Goal: Register for event/course

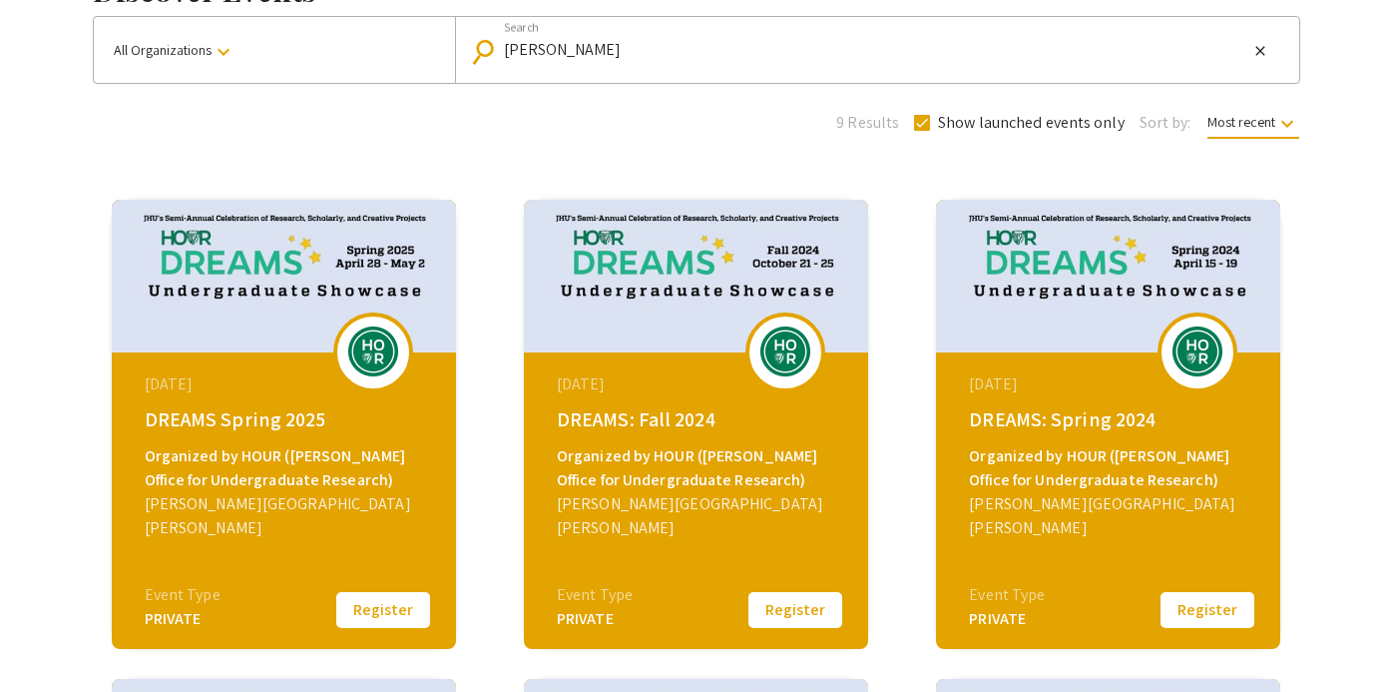
scroll to position [155, 0]
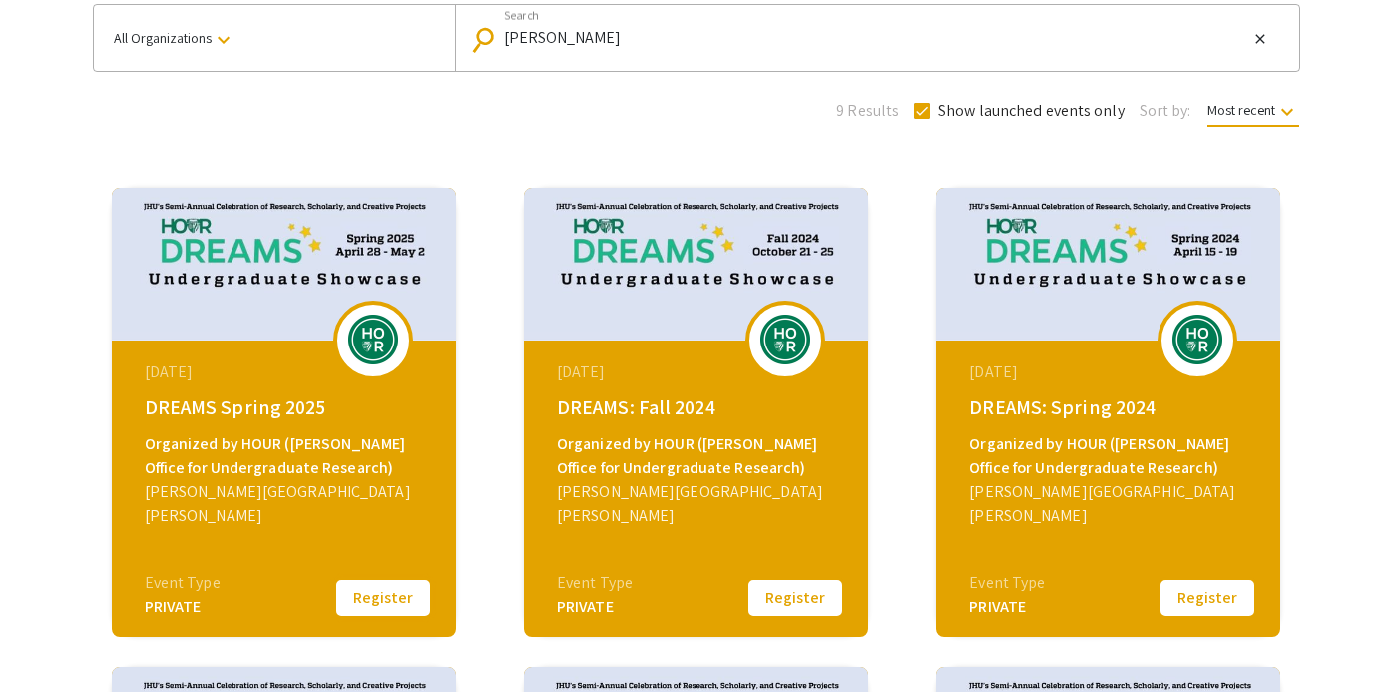
click at [381, 613] on button "Register" at bounding box center [383, 598] width 100 height 42
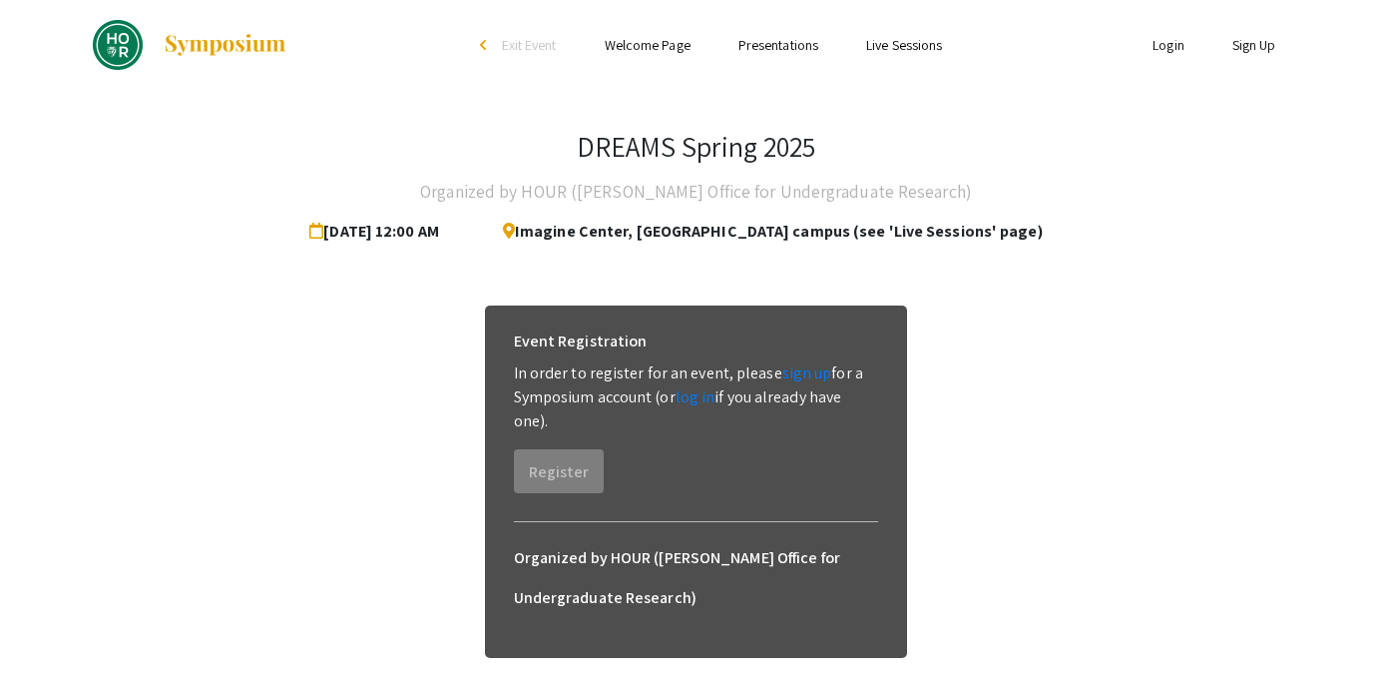
scroll to position [44, 0]
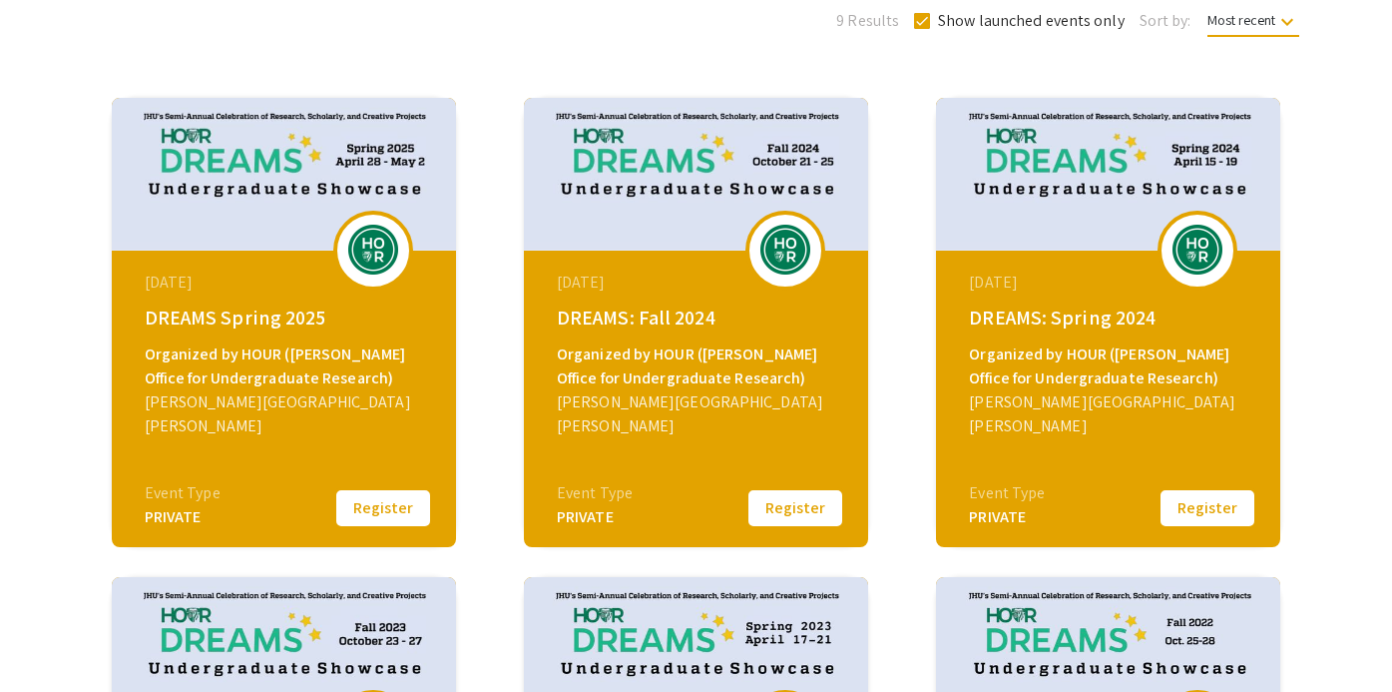
scroll to position [257, 0]
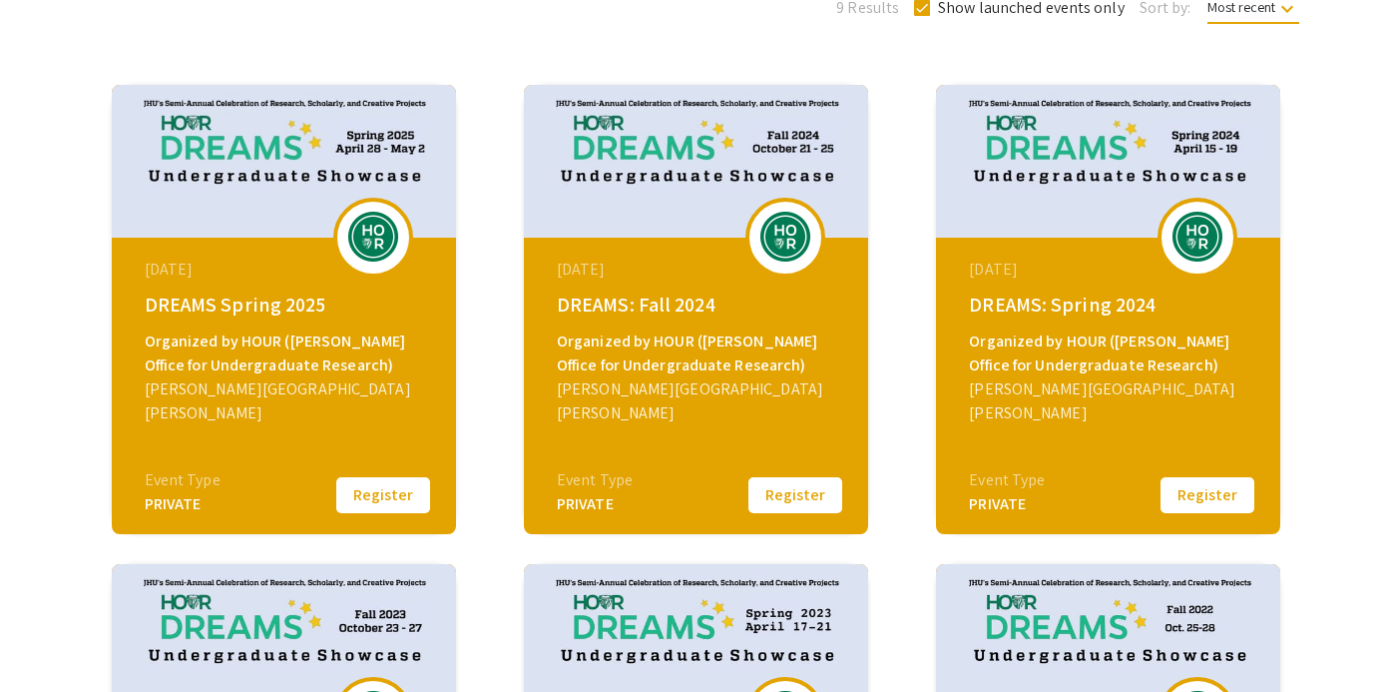
click at [1192, 229] on img at bounding box center [1198, 237] width 60 height 50
click at [1013, 156] on img at bounding box center [1108, 161] width 344 height 153
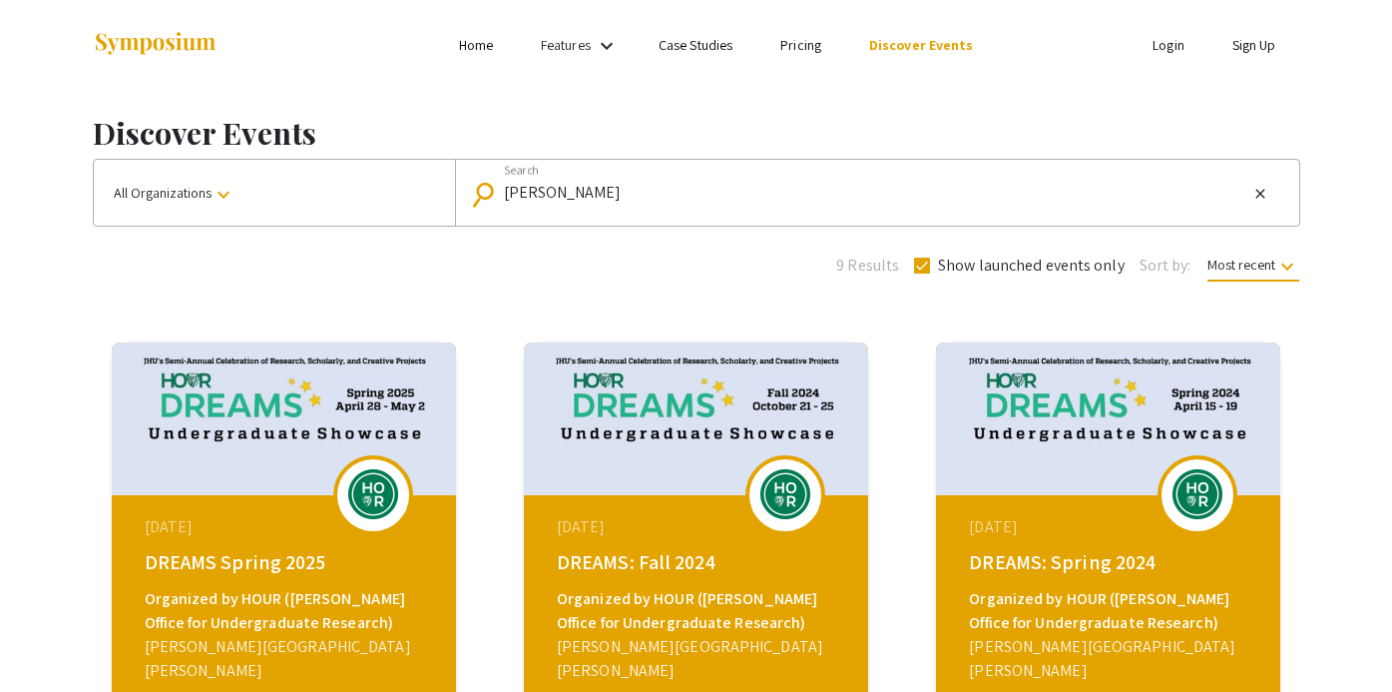
scroll to position [12, 0]
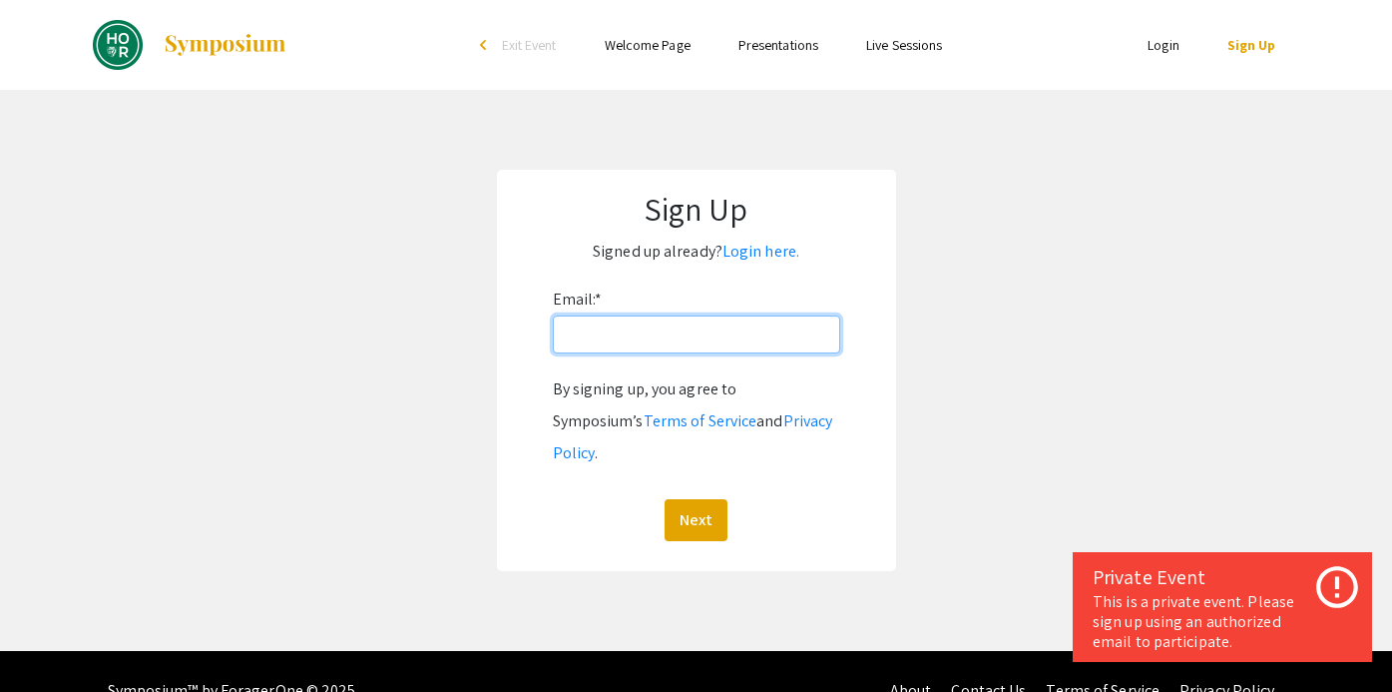
click at [690, 326] on input "Email: *" at bounding box center [696, 334] width 287 height 38
click at [754, 253] on link "Login here." at bounding box center [761, 251] width 77 height 21
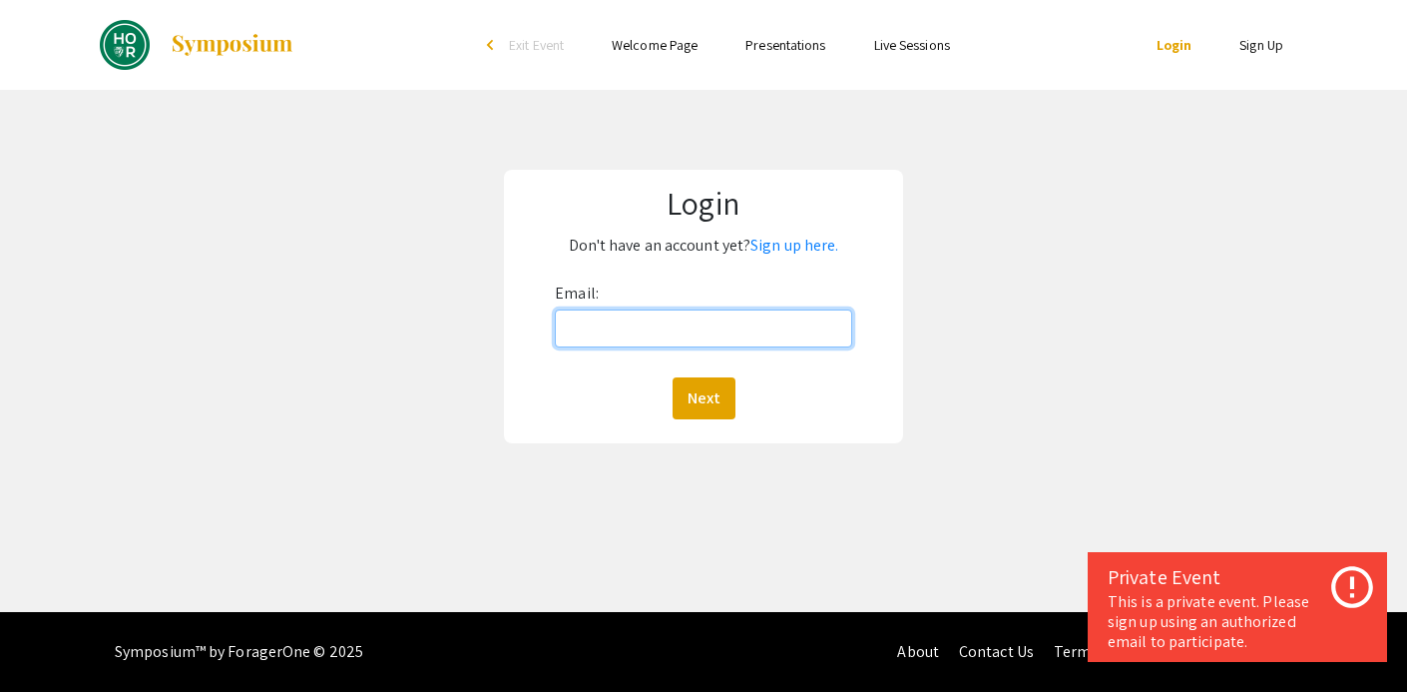
click at [688, 320] on input "Email:" at bounding box center [703, 328] width 296 height 38
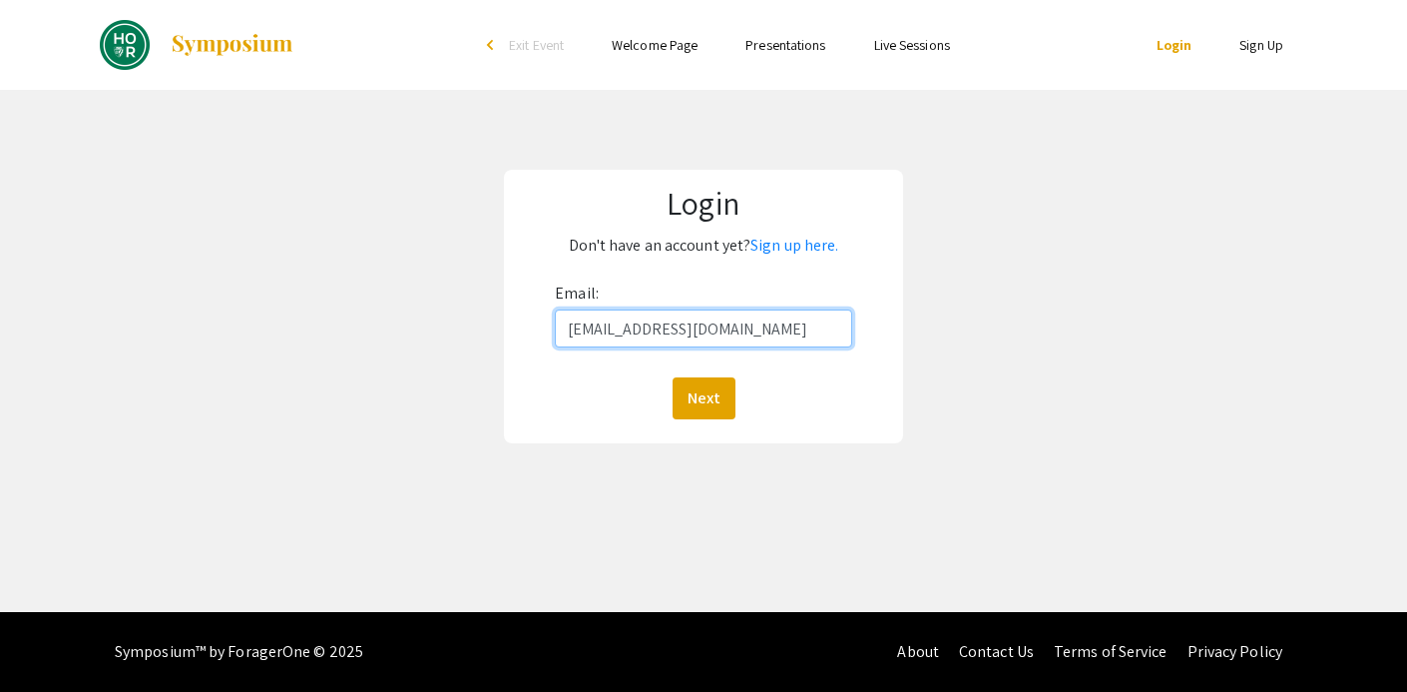
type input "[EMAIL_ADDRESS][DOMAIN_NAME]"
click at [561, 392] on div "Next" at bounding box center [703, 398] width 296 height 42
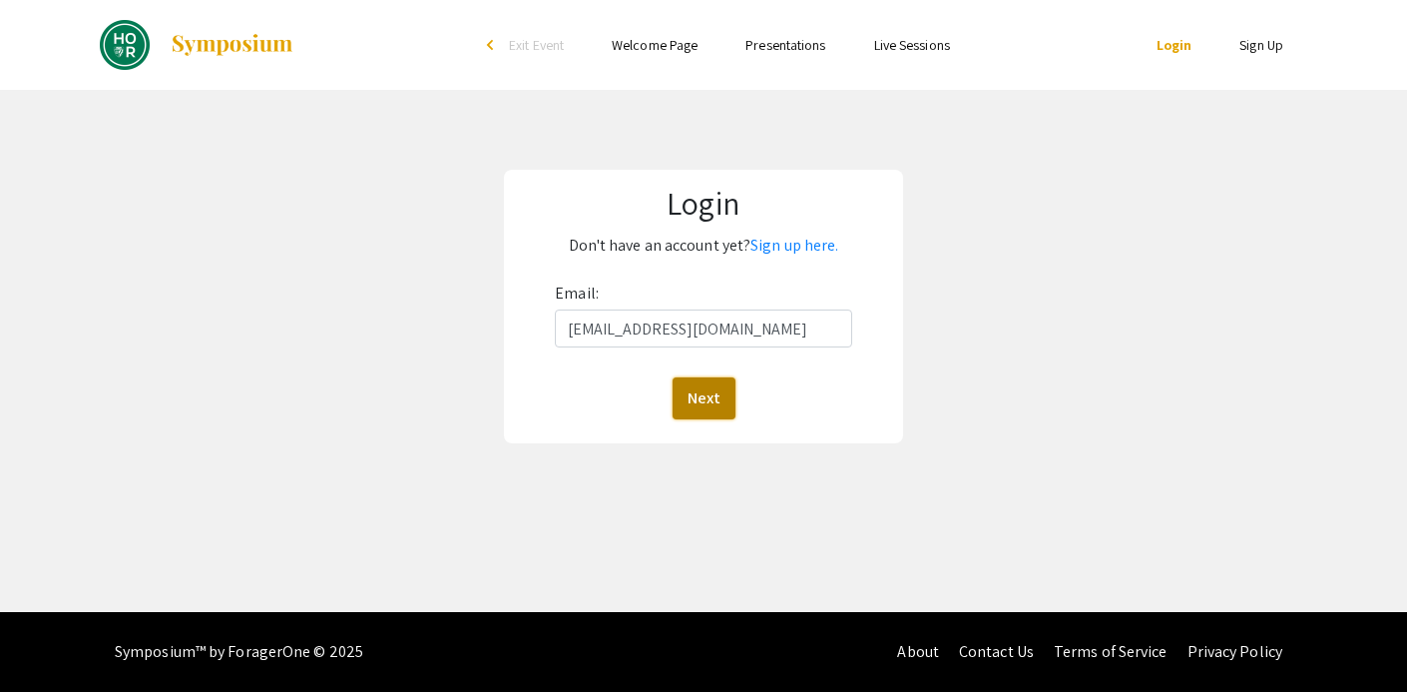
click at [699, 394] on button "Next" at bounding box center [704, 398] width 63 height 42
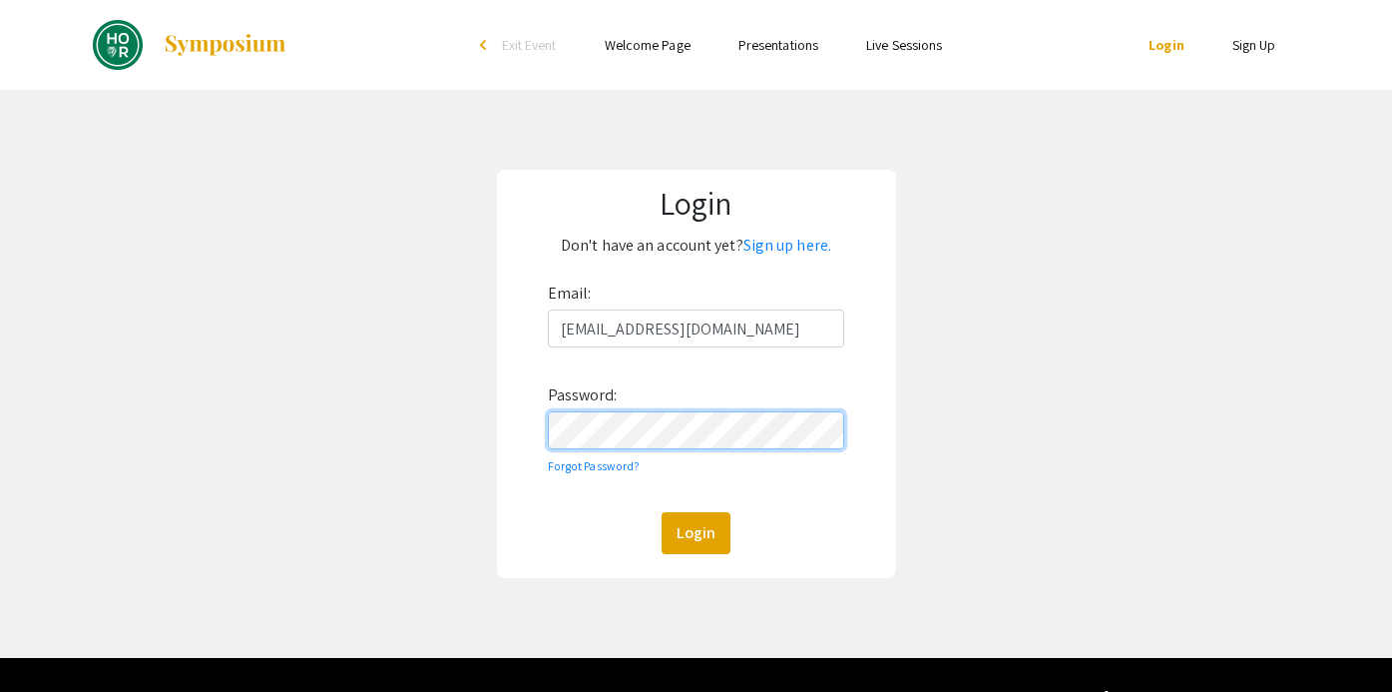
click button "Login" at bounding box center [696, 533] width 69 height 42
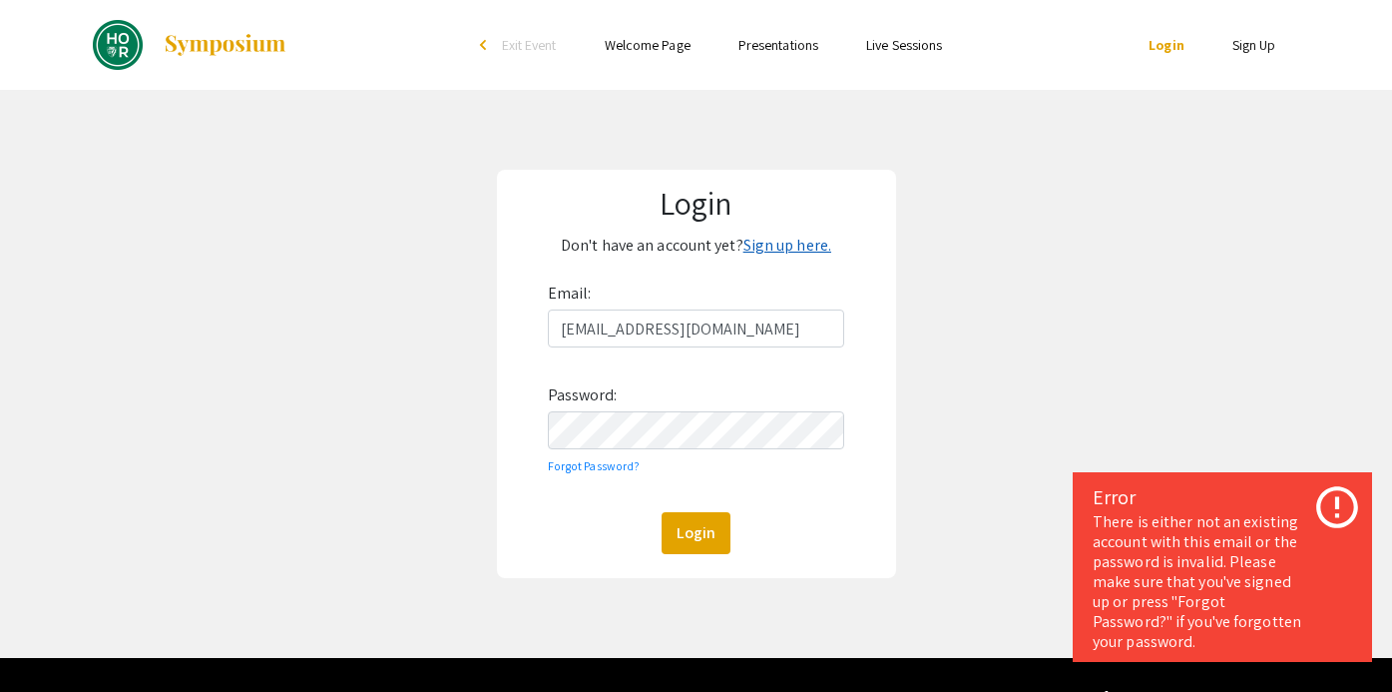
click at [778, 248] on link "Sign up here." at bounding box center [788, 245] width 88 height 21
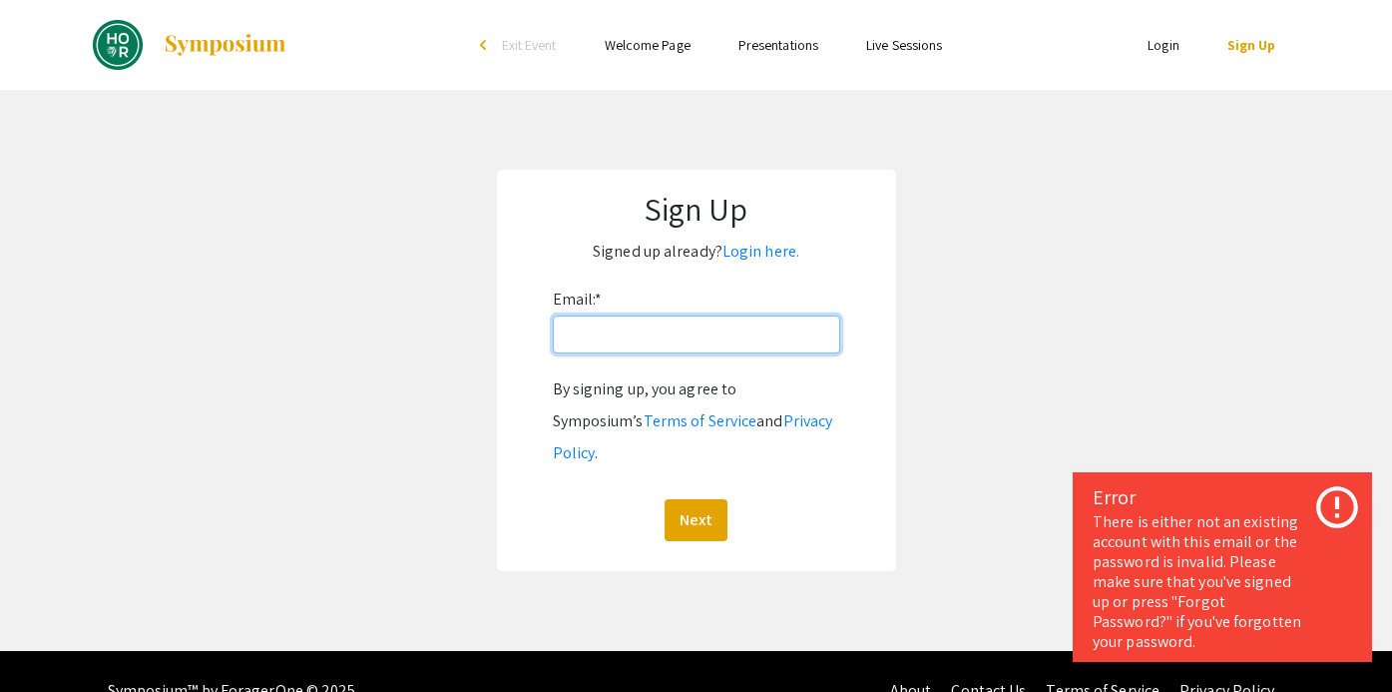
click at [709, 333] on input "Email: *" at bounding box center [696, 334] width 287 height 38
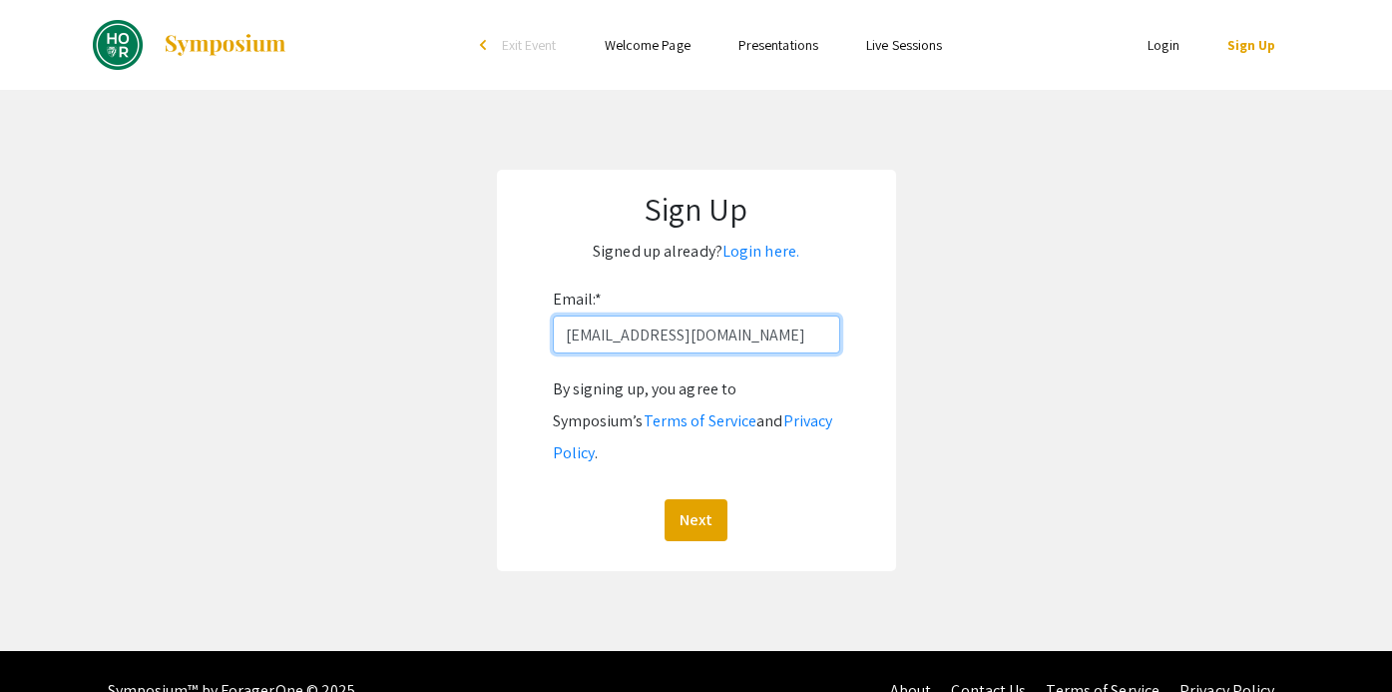
type input "[EMAIL_ADDRESS][DOMAIN_NAME]"
click button "Next" at bounding box center [696, 520] width 63 height 42
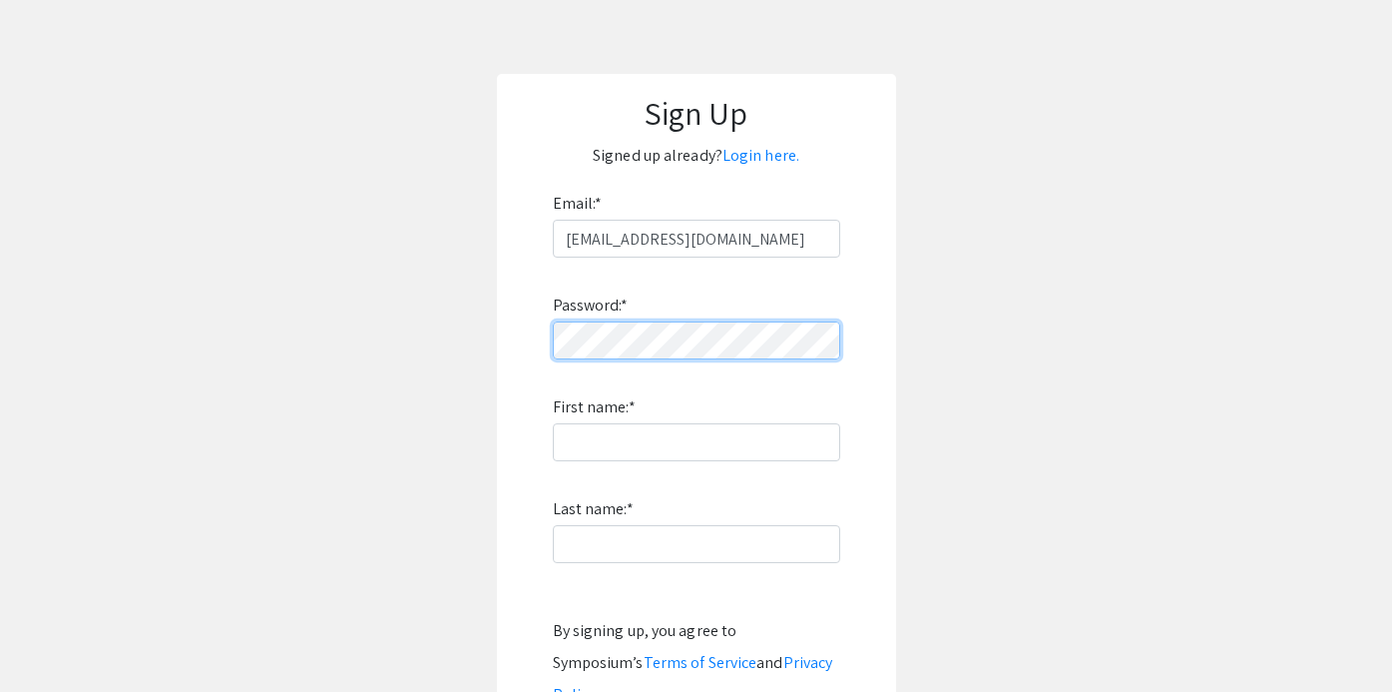
scroll to position [107, 0]
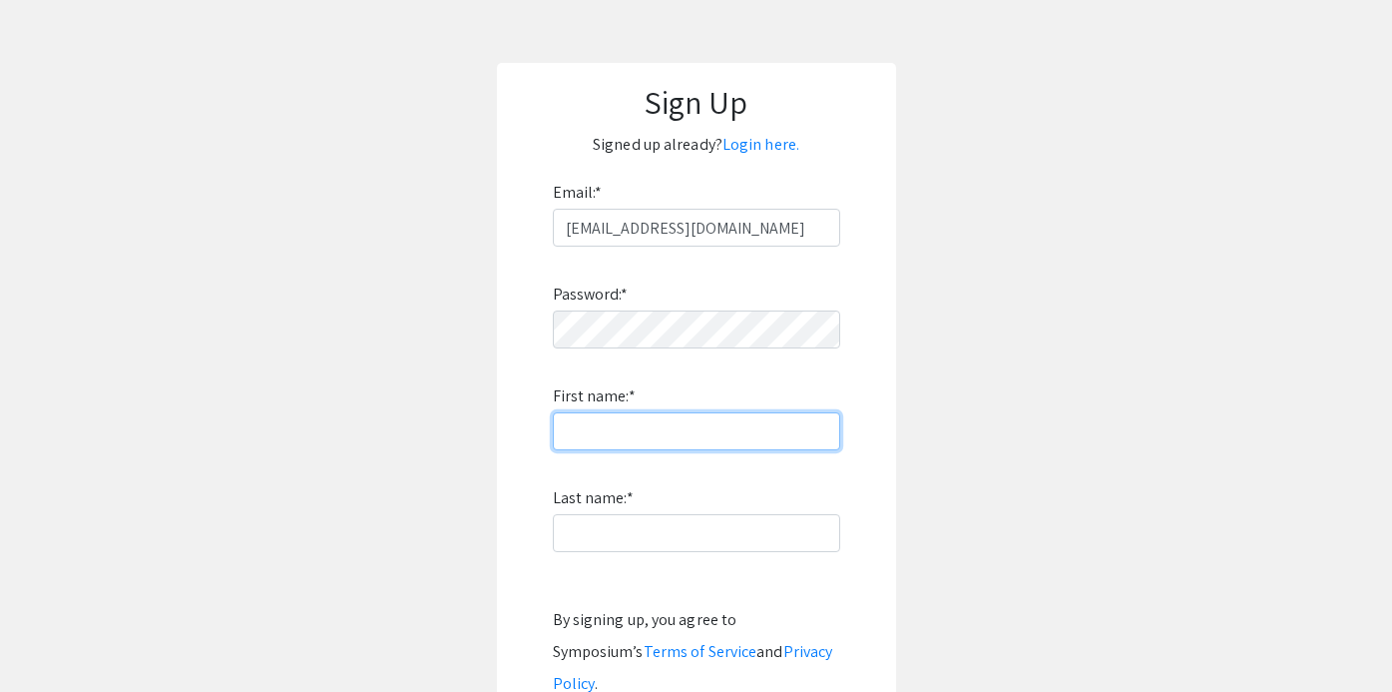
click at [706, 436] on input "First name: *" at bounding box center [696, 431] width 287 height 38
type input "Alisa"
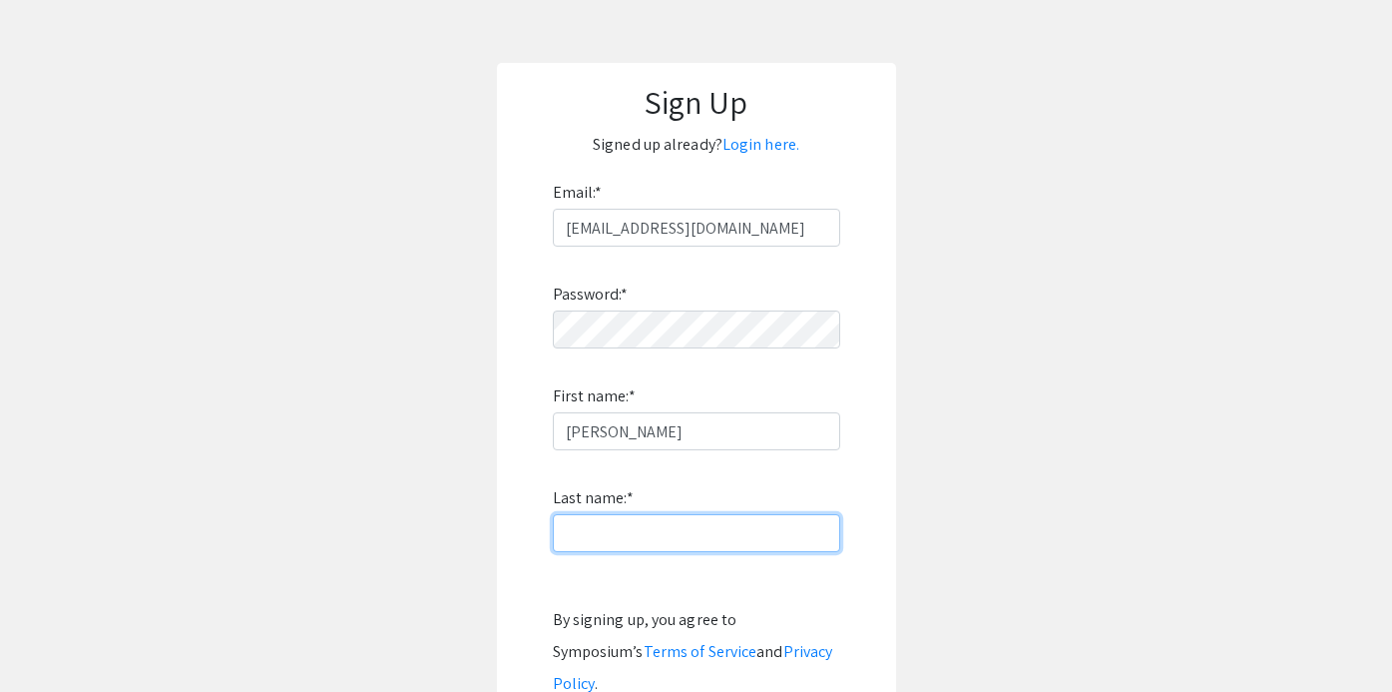
click at [629, 525] on input "Last name: *" at bounding box center [696, 533] width 287 height 38
type input "Bryantseva"
click at [497, 540] on div "Sign Up Signed up already? Login here. Email: * abryan58@jh.edu Password: * Fir…" at bounding box center [696, 432] width 399 height 739
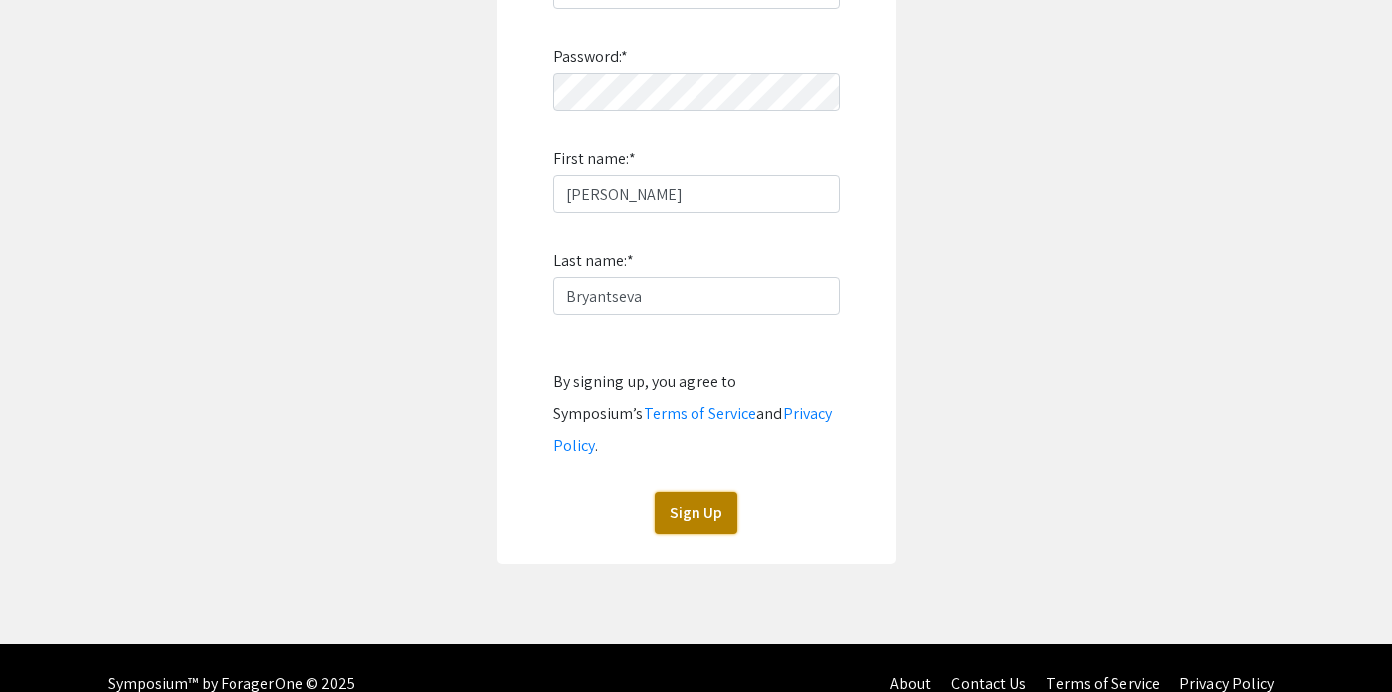
click at [694, 492] on button "Sign Up" at bounding box center [696, 513] width 83 height 42
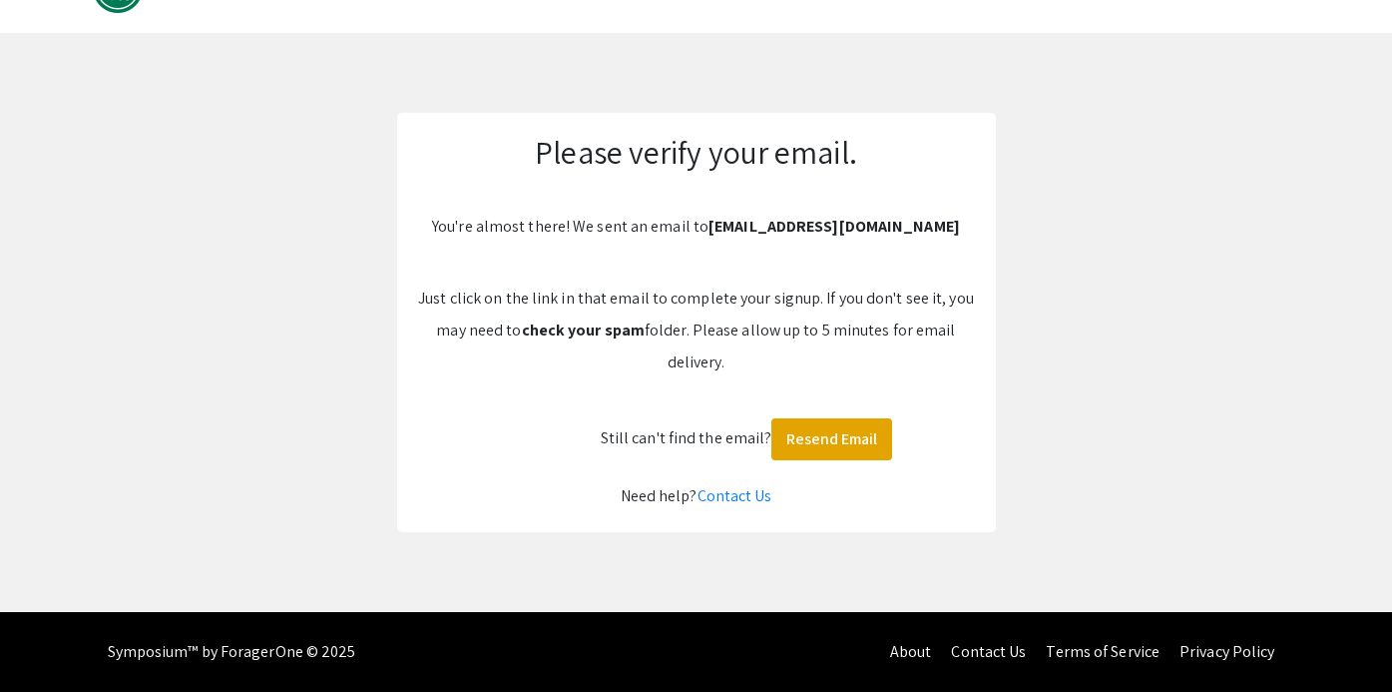
scroll to position [57, 0]
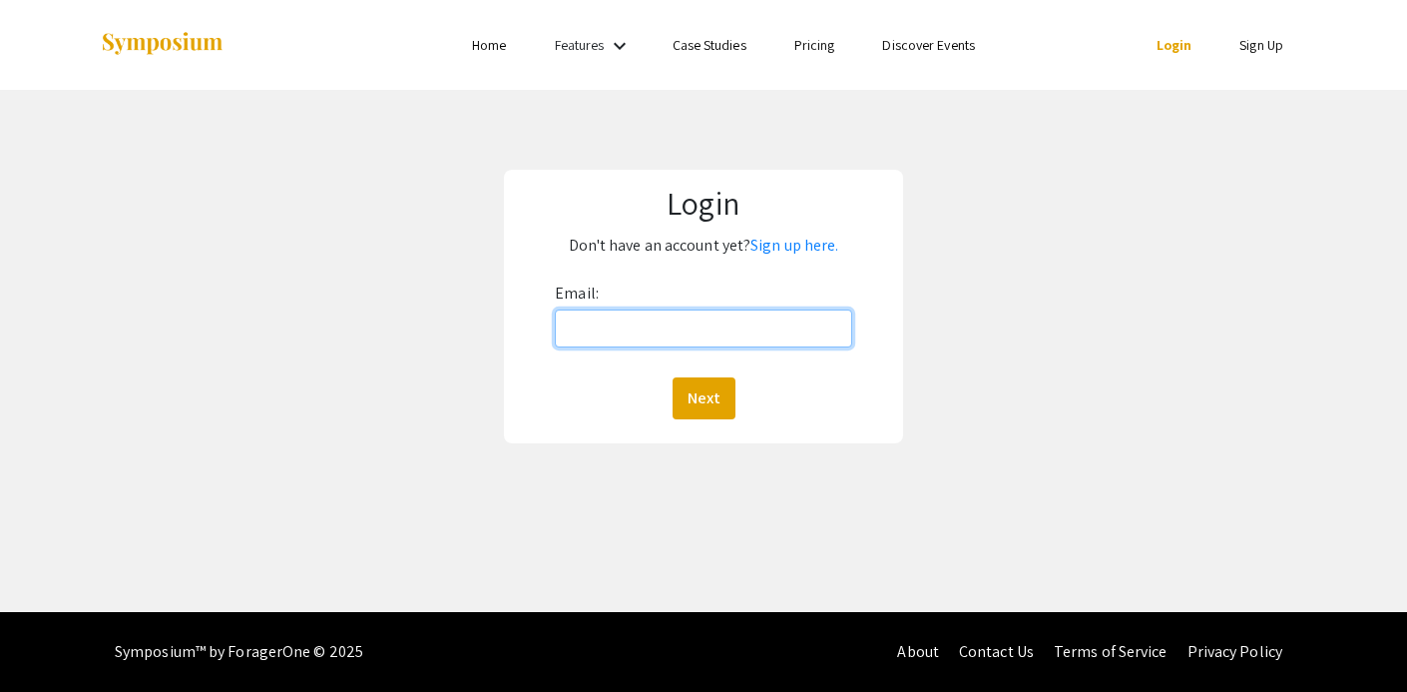
click at [813, 329] on input "Email:" at bounding box center [703, 328] width 296 height 38
type input "[EMAIL_ADDRESS][DOMAIN_NAME]"
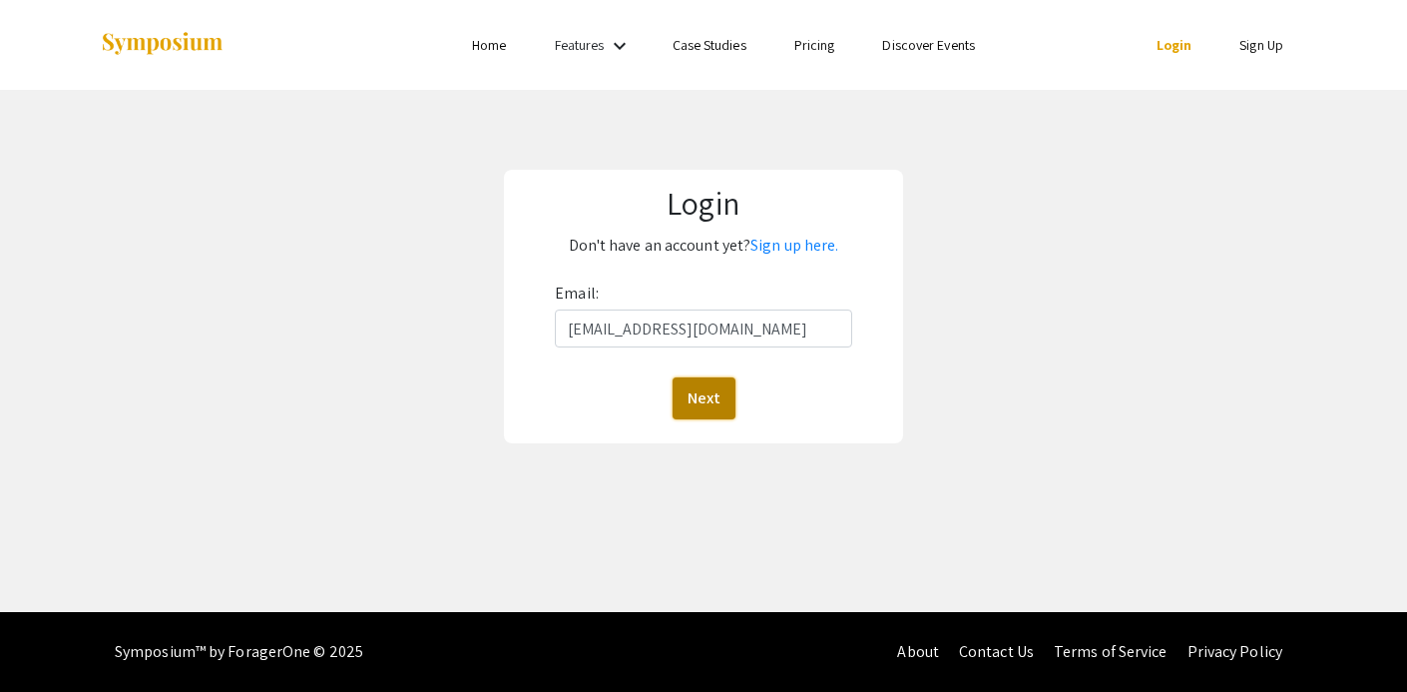
click at [711, 401] on button "Next" at bounding box center [704, 398] width 63 height 42
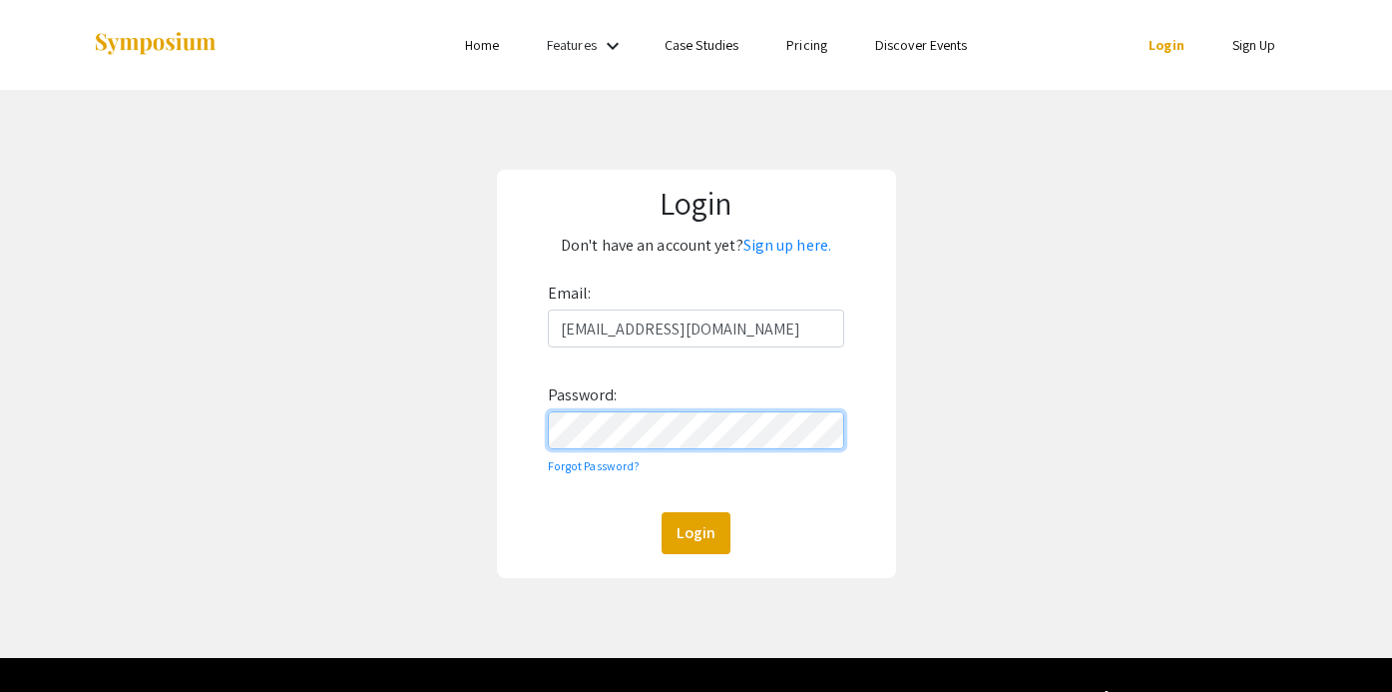
click at [662, 512] on button "Login" at bounding box center [696, 533] width 69 height 42
